Goal: Task Accomplishment & Management: Manage account settings

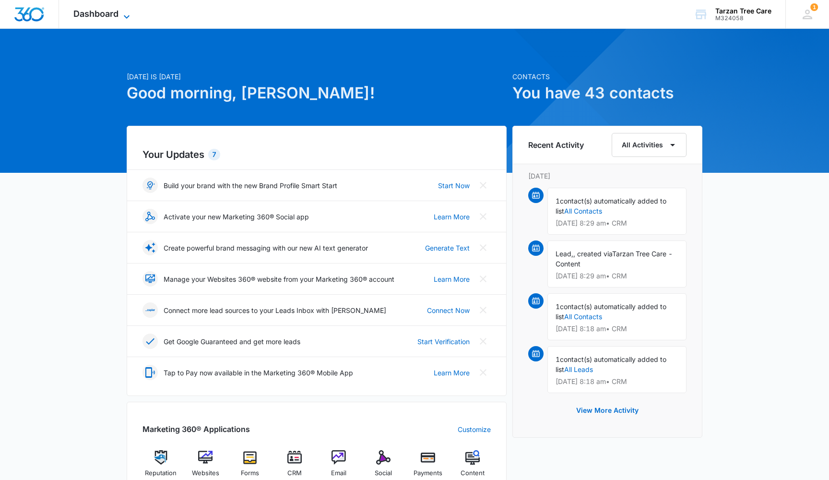
click at [92, 9] on span "Dashboard" at bounding box center [95, 14] width 45 height 10
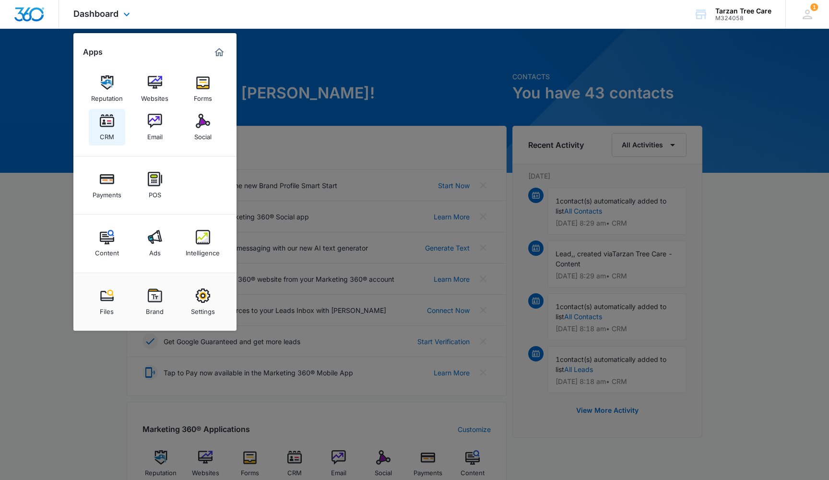
click at [105, 117] on img at bounding box center [107, 121] width 14 height 14
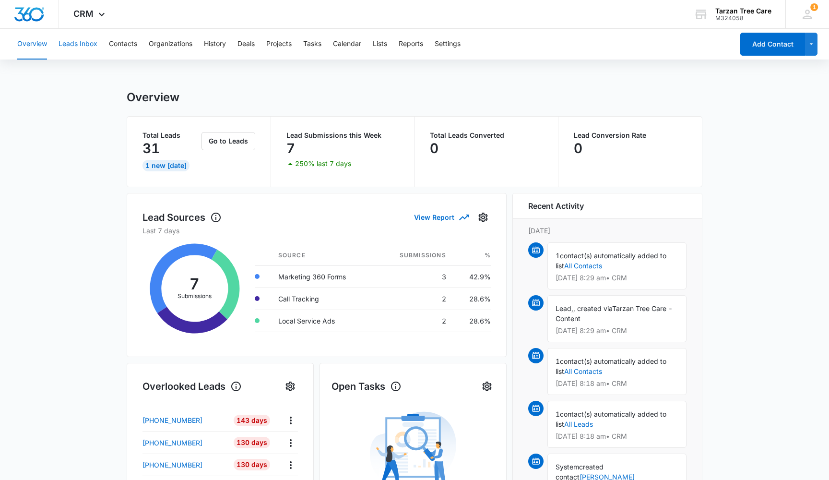
click at [83, 43] on button "Leads Inbox" at bounding box center [78, 44] width 39 height 31
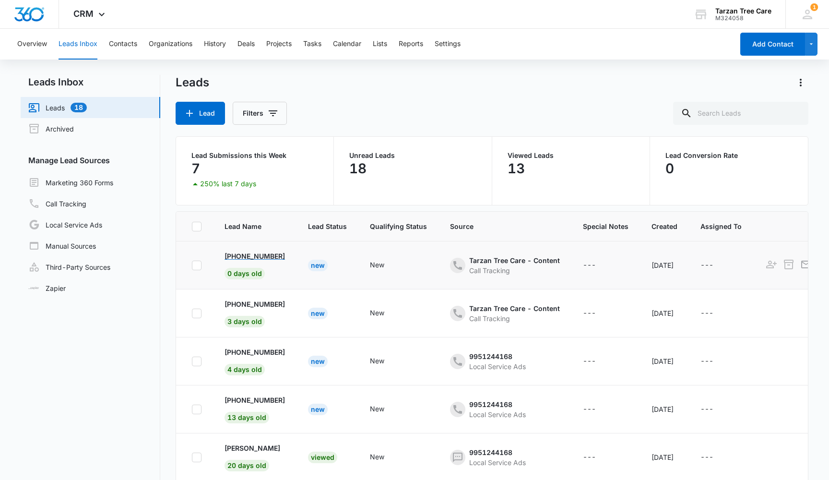
click at [254, 257] on p "+15054895169" at bounding box center [254, 256] width 60 height 10
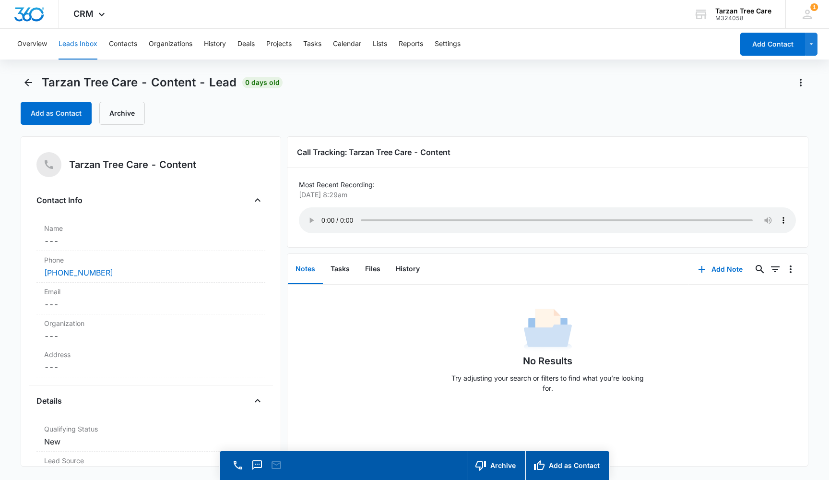
click at [318, 230] on div "Call Tracking: Tarzan Tree Care - Content Most Recent Recording: Aug 11, 2025 a…" at bounding box center [547, 191] width 521 height 111
click at [322, 216] on audio "Your browser does not support the audio tag." at bounding box center [547, 220] width 497 height 26
click at [82, 41] on button "Leads Inbox" at bounding box center [78, 44] width 39 height 31
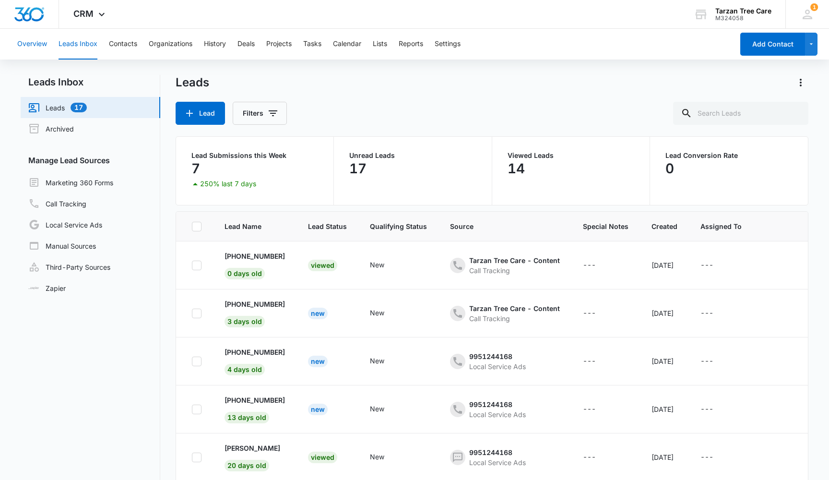
click at [40, 45] on button "Overview" at bounding box center [32, 44] width 30 height 31
